Goal: Understand process/instructions: Learn how to perform a task or action

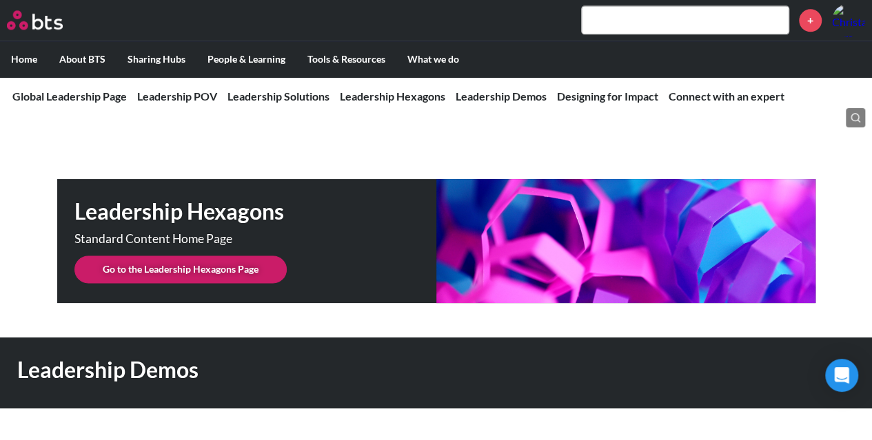
scroll to position [3401, 0]
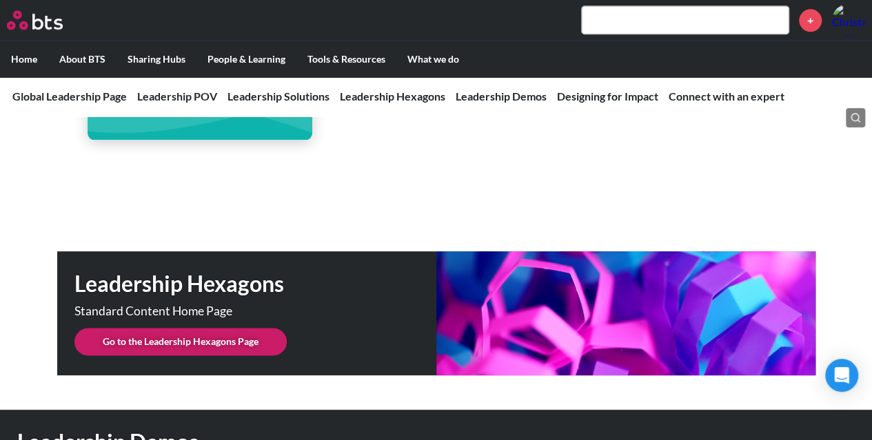
click at [207, 328] on link "Go to the Leadership Hexagons Page" at bounding box center [180, 342] width 212 height 28
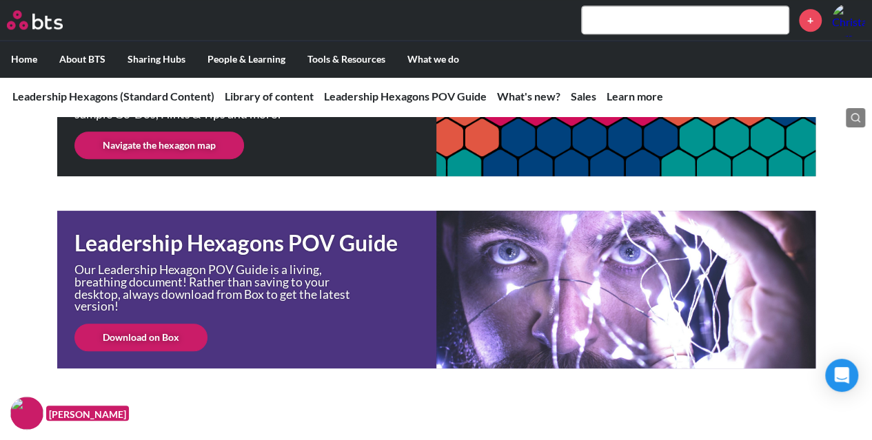
scroll to position [322, 0]
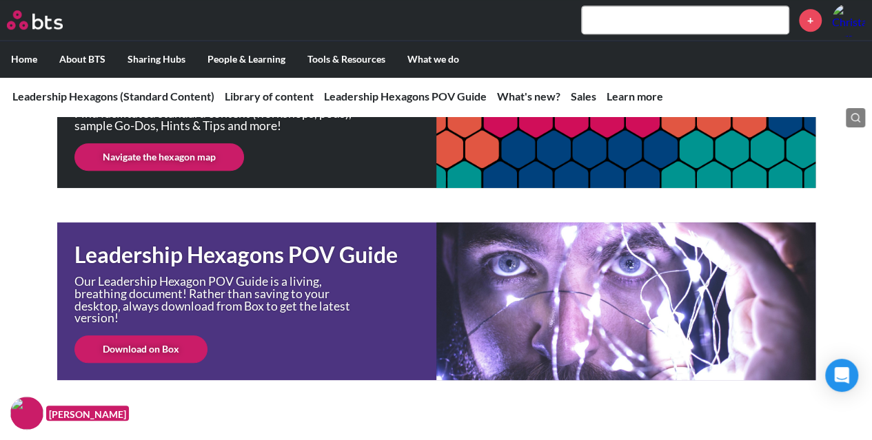
click at [166, 158] on link "Navigate the hexagon map" at bounding box center [158, 157] width 169 height 28
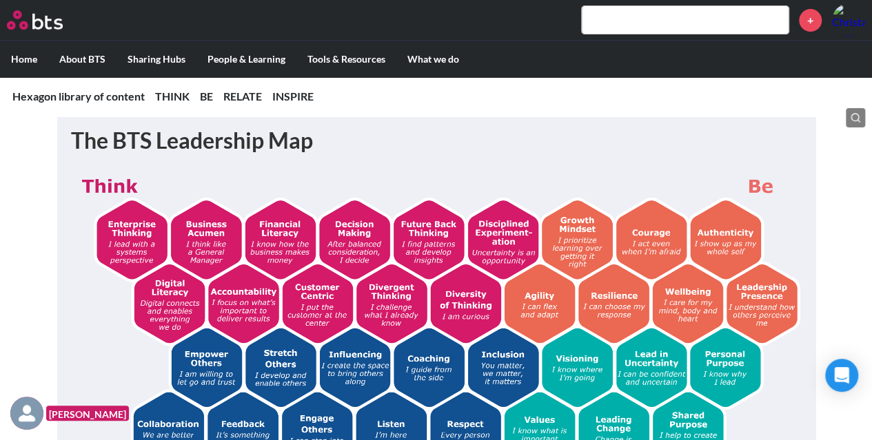
scroll to position [251, 0]
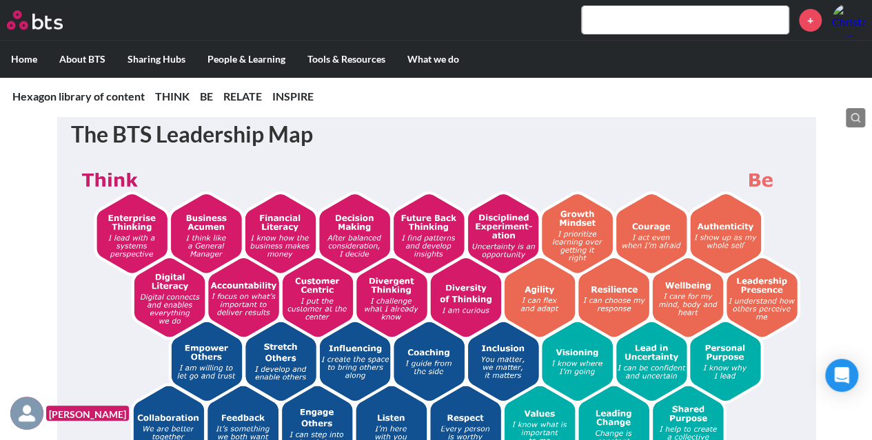
click at [356, 234] on img at bounding box center [436, 347] width 730 height 368
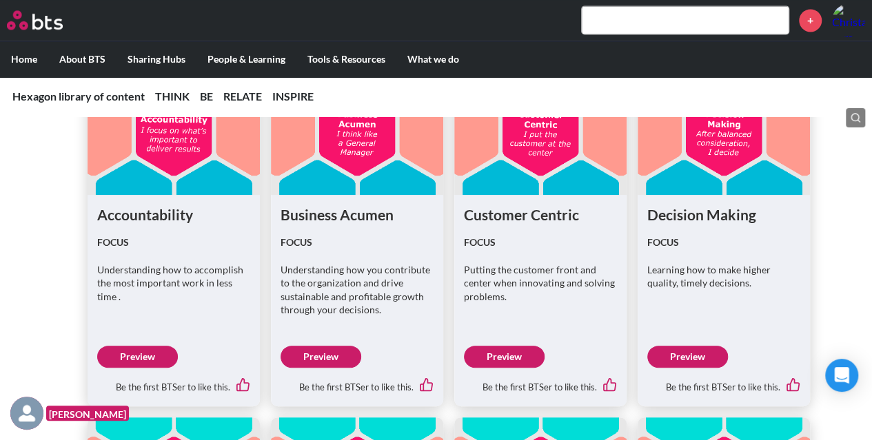
scroll to position [1031, 0]
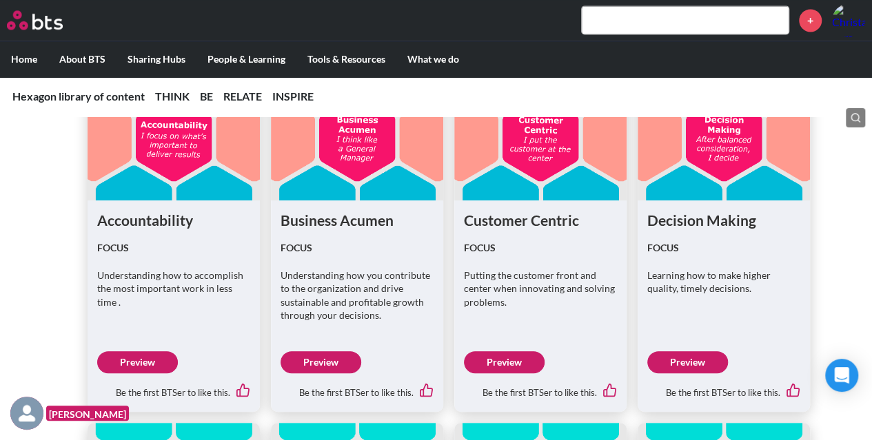
click at [693, 362] on link "Preview" at bounding box center [687, 362] width 81 height 22
